Goal: Transaction & Acquisition: Obtain resource

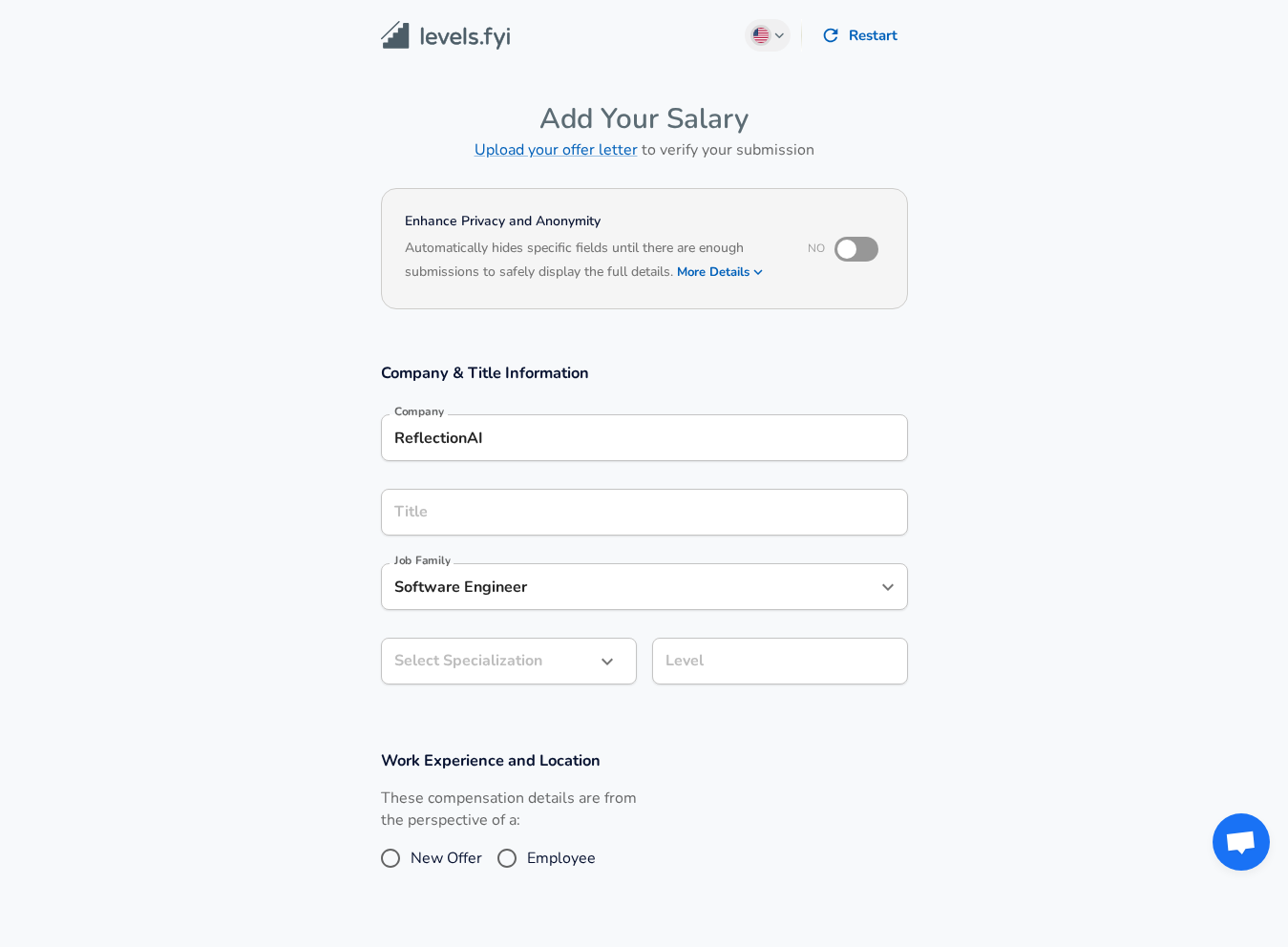
click at [576, 454] on div "ReflectionAI Company" at bounding box center [644, 438] width 527 height 47
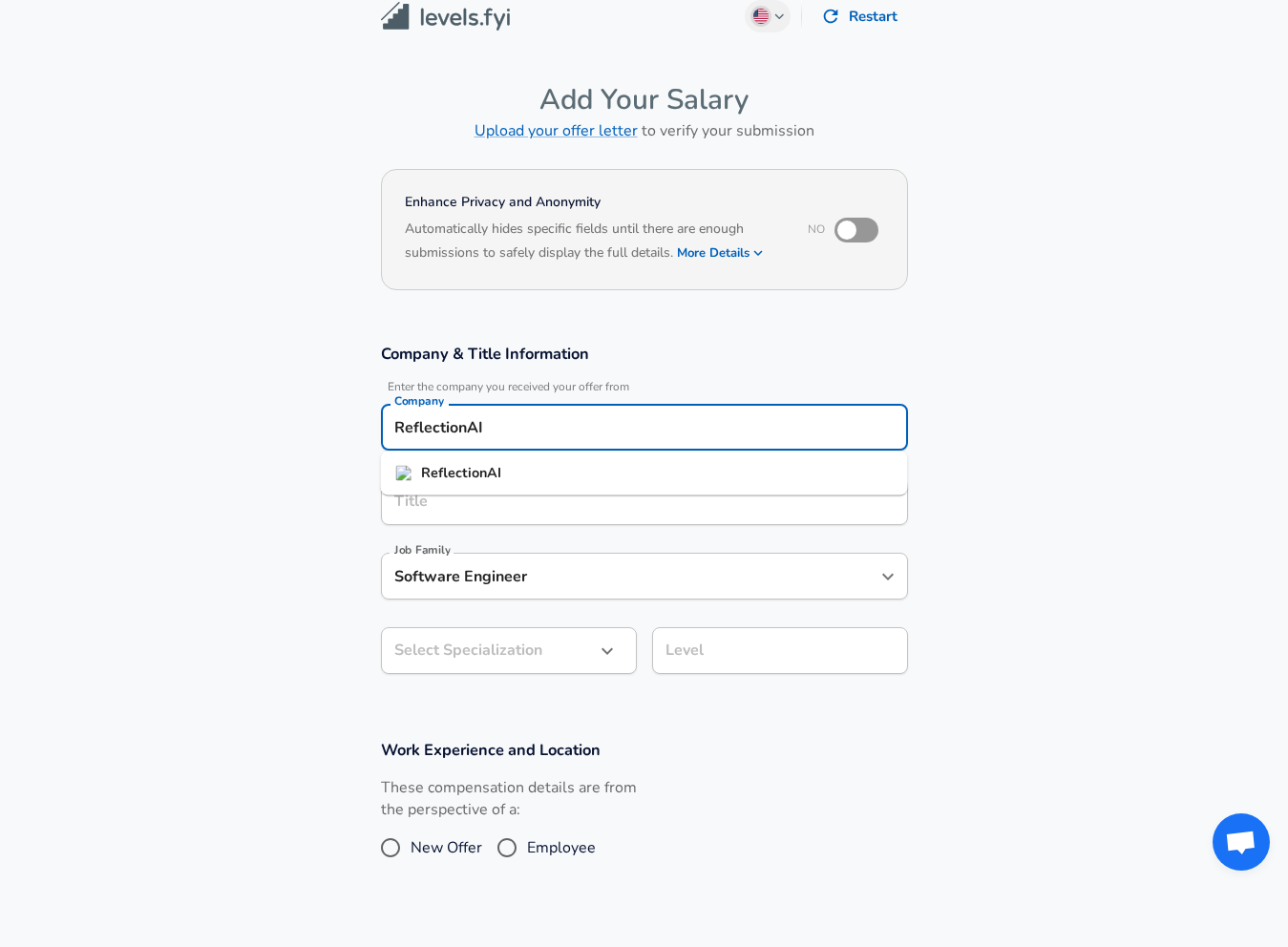
click at [576, 454] on ul "ReflectionAI" at bounding box center [644, 473] width 527 height 44
click at [592, 429] on input "ReflectionAI" at bounding box center [644, 427] width 510 height 29
click at [329, 588] on section "Company & Title Information Enter the company you received your offer from Comp…" at bounding box center [644, 519] width 1288 height 396
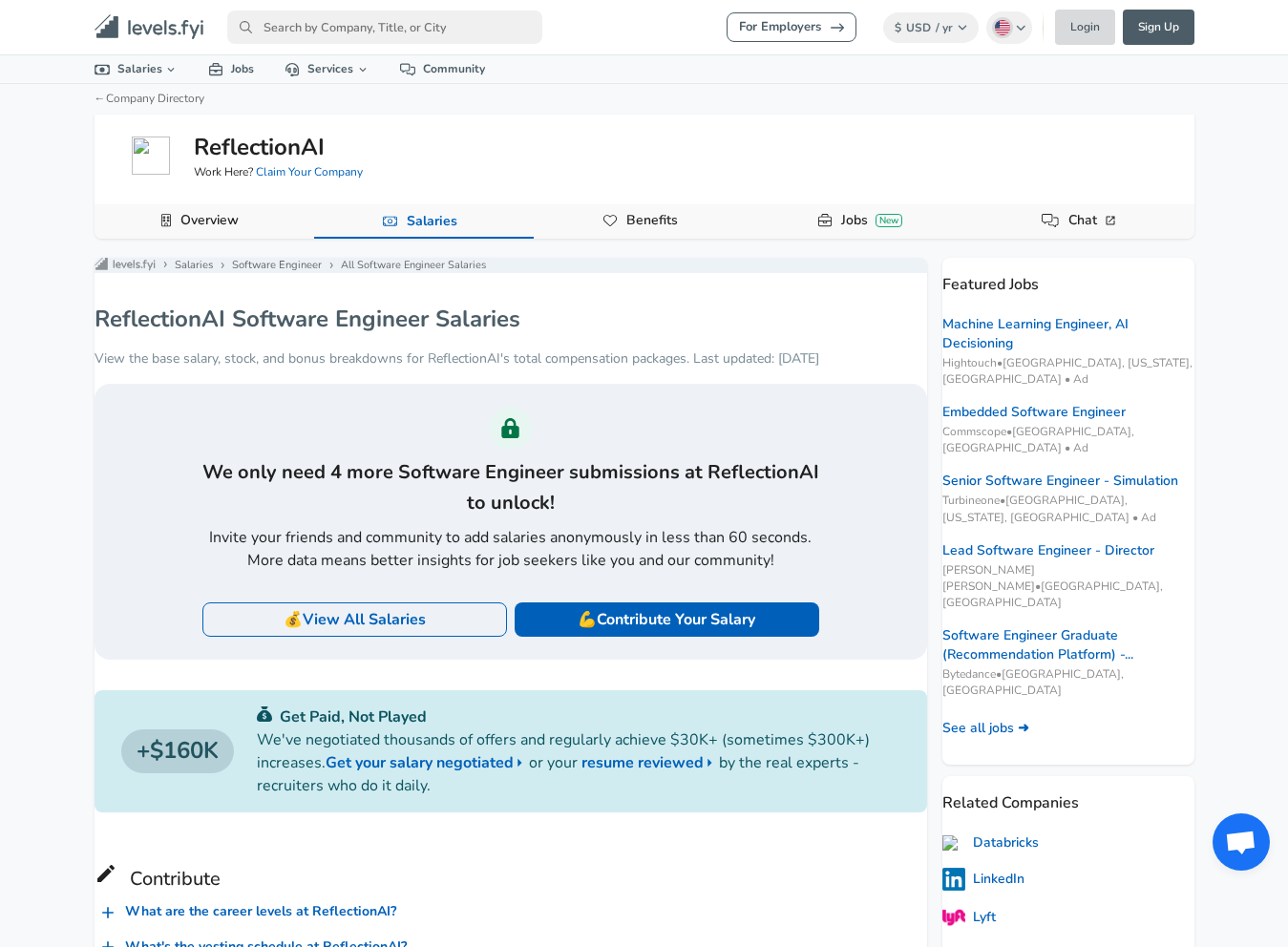
click at [1097, 25] on link "Login" at bounding box center [1085, 27] width 60 height 35
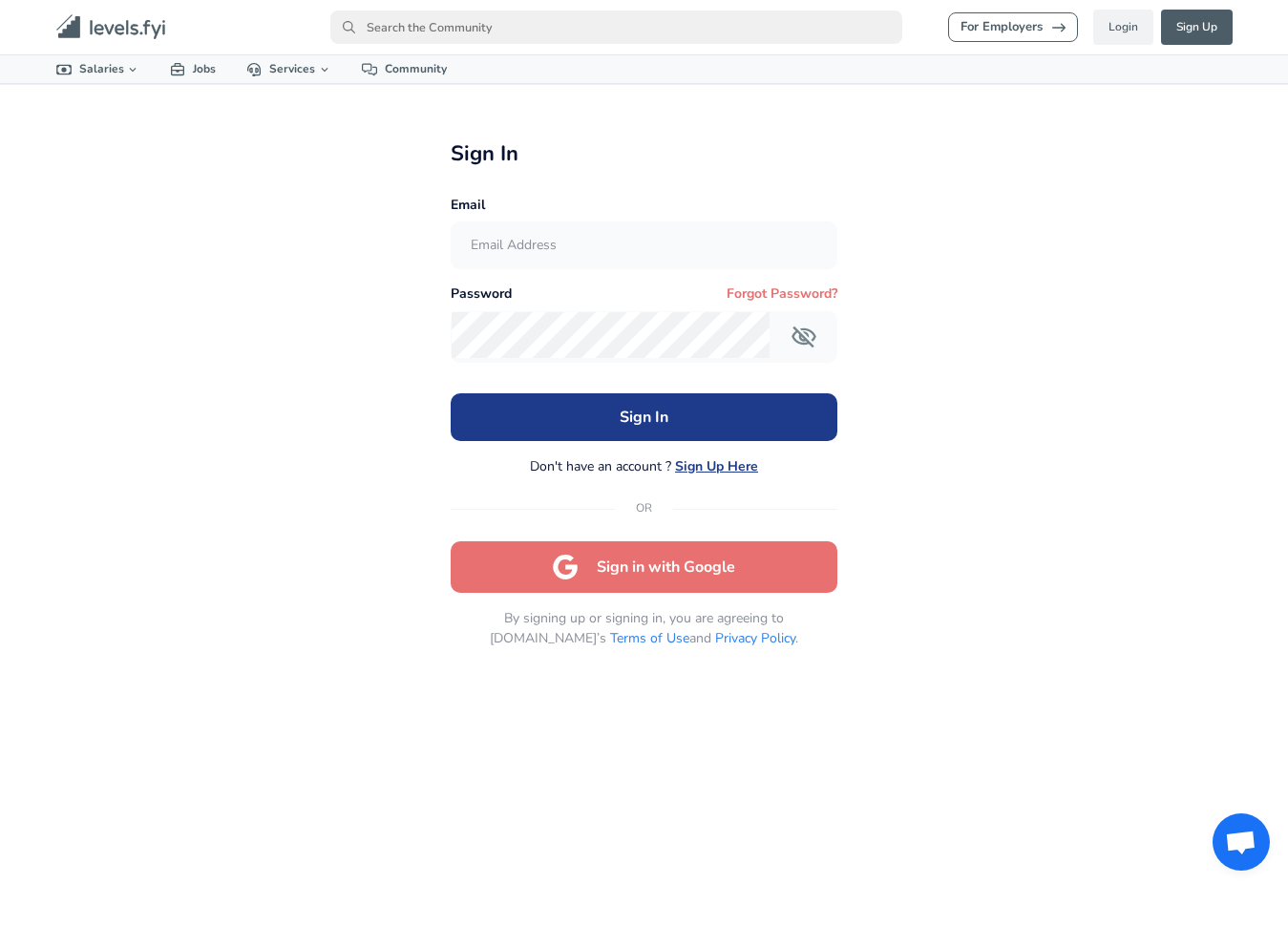
click at [764, 230] on input "text" at bounding box center [644, 246] width 385 height 47
type input "[EMAIL_ADDRESS][DOMAIN_NAME]"
click at [660, 408] on button "Sign In" at bounding box center [644, 416] width 387 height 48
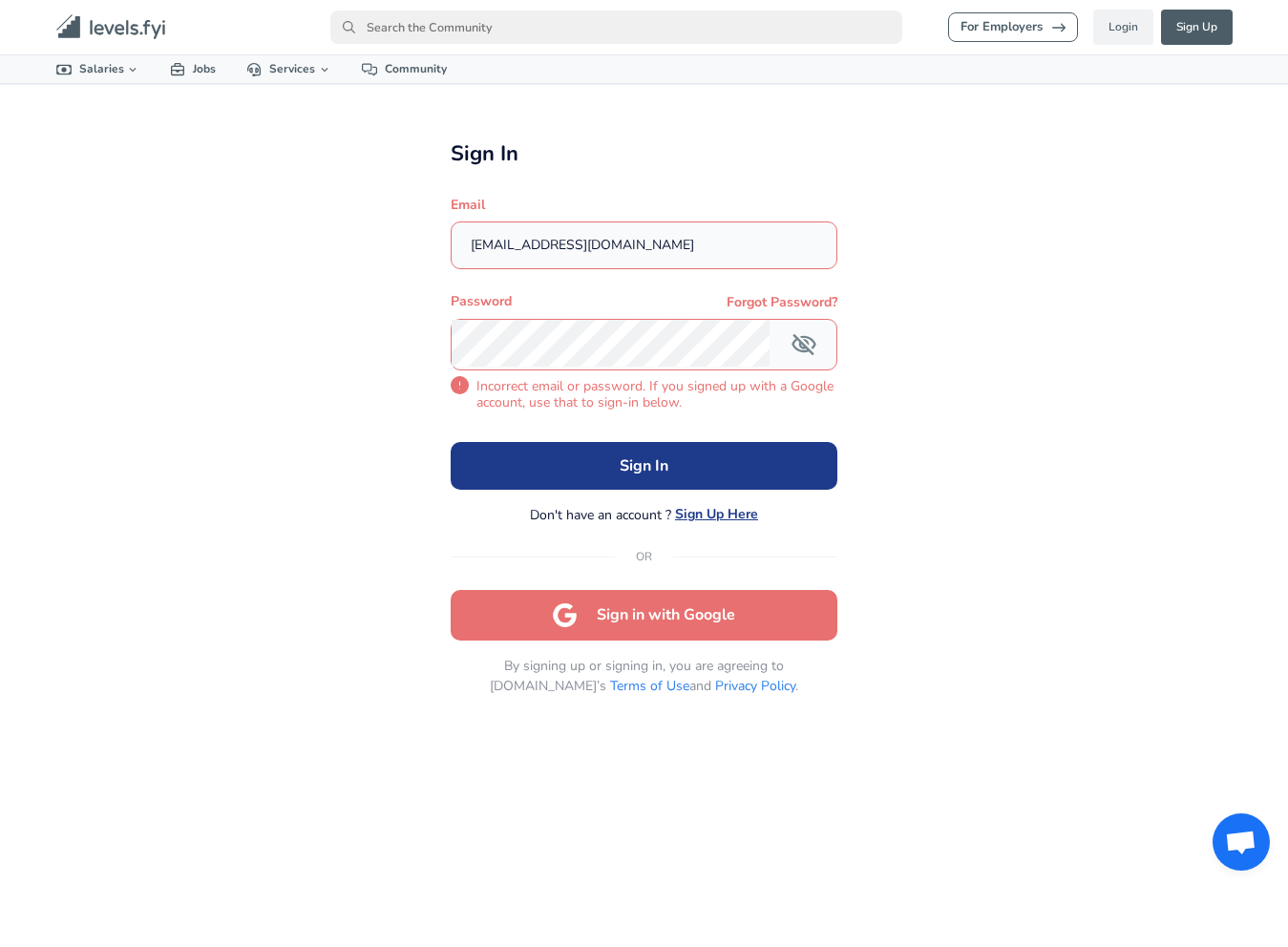
click at [703, 253] on input "[EMAIL_ADDRESS][DOMAIN_NAME]" at bounding box center [644, 246] width 385 height 47
click at [904, 125] on div "For Employers Login Sign Up All Data By Location By Company By Title Salary Cal…" at bounding box center [644, 473] width 1288 height 947
